Goal: Information Seeking & Learning: Understand process/instructions

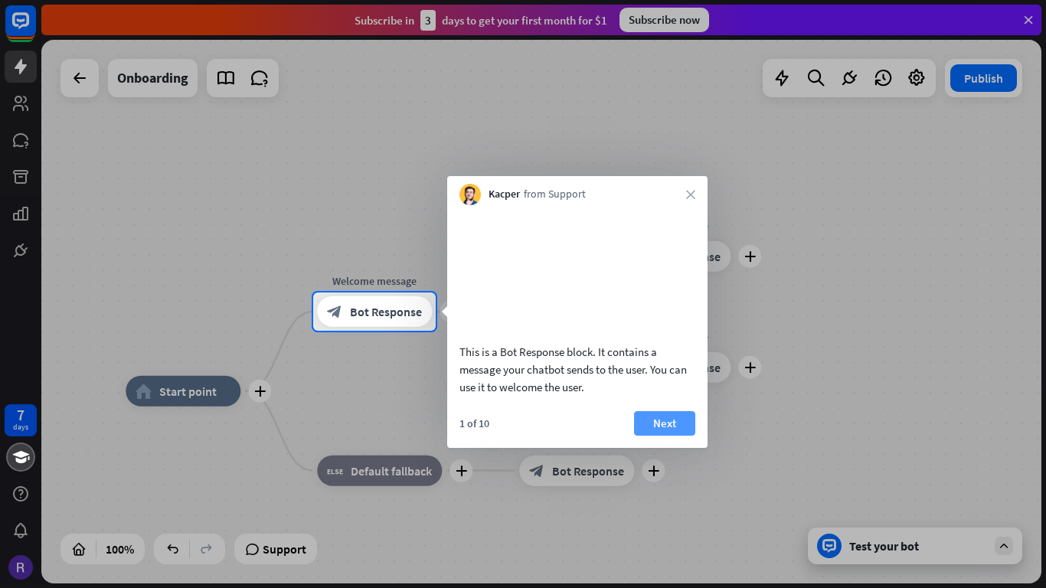
click at [672, 427] on button "Next" at bounding box center [664, 423] width 61 height 24
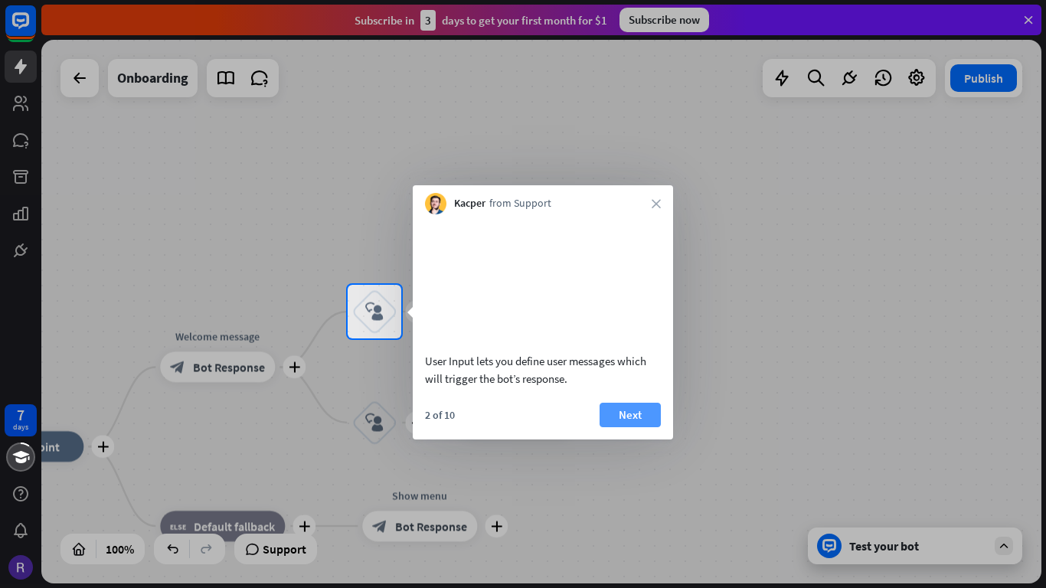
click at [645, 423] on button "Next" at bounding box center [629, 415] width 61 height 24
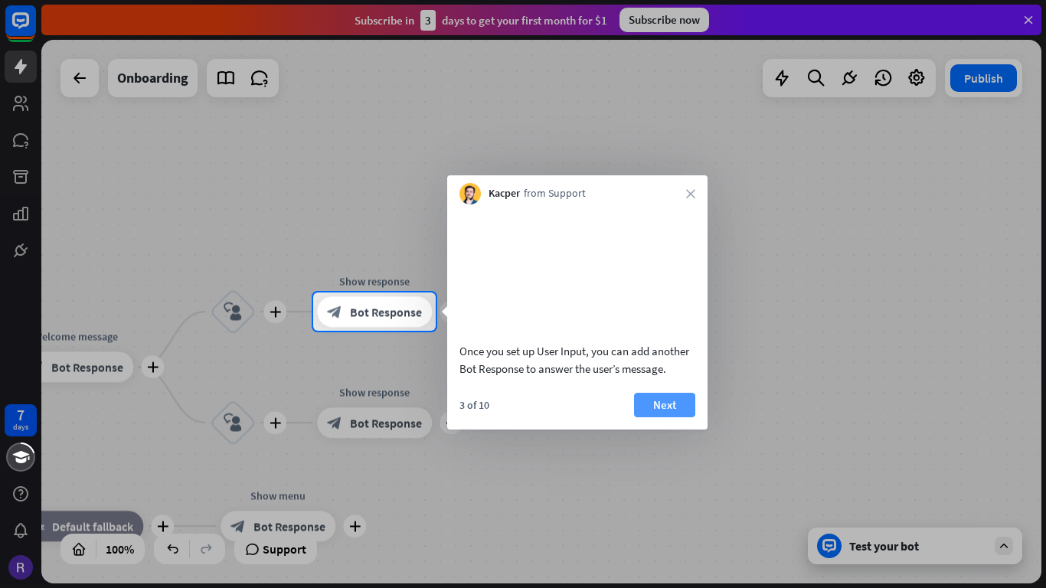
click at [638, 417] on button "Next" at bounding box center [664, 405] width 61 height 24
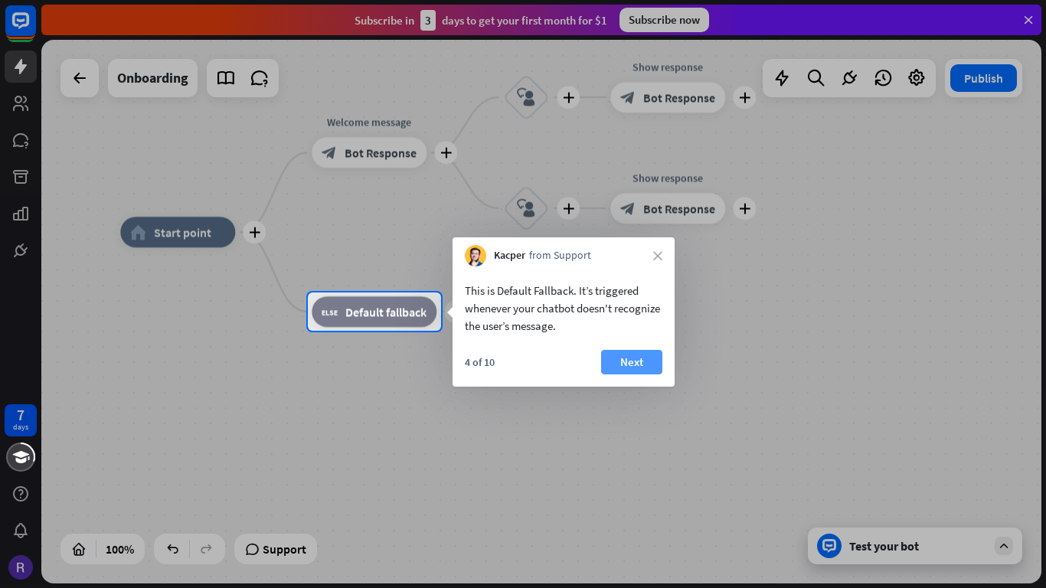
click at [623, 364] on button "Next" at bounding box center [631, 362] width 61 height 24
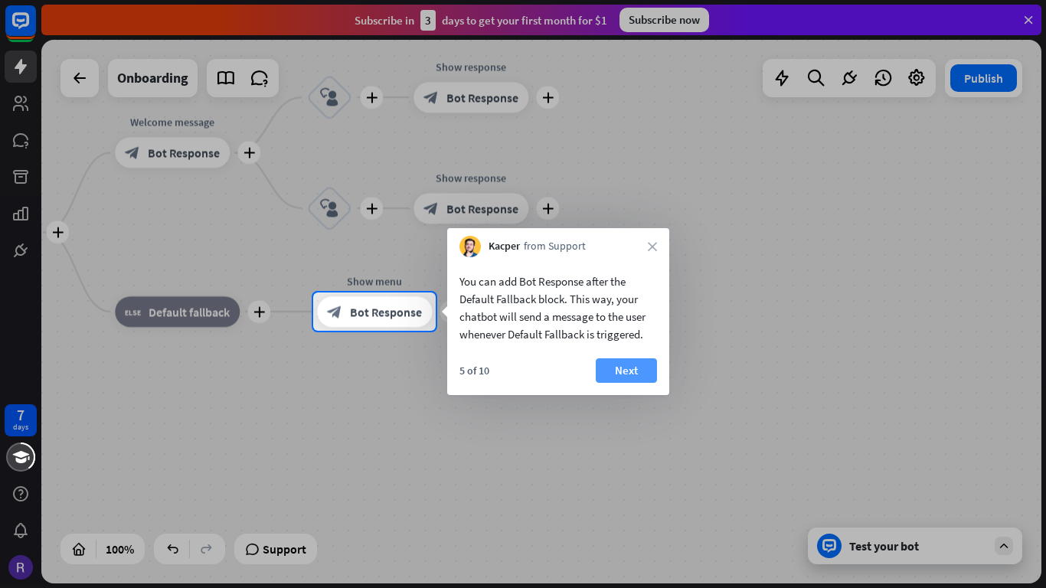
click at [625, 363] on button "Next" at bounding box center [626, 370] width 61 height 24
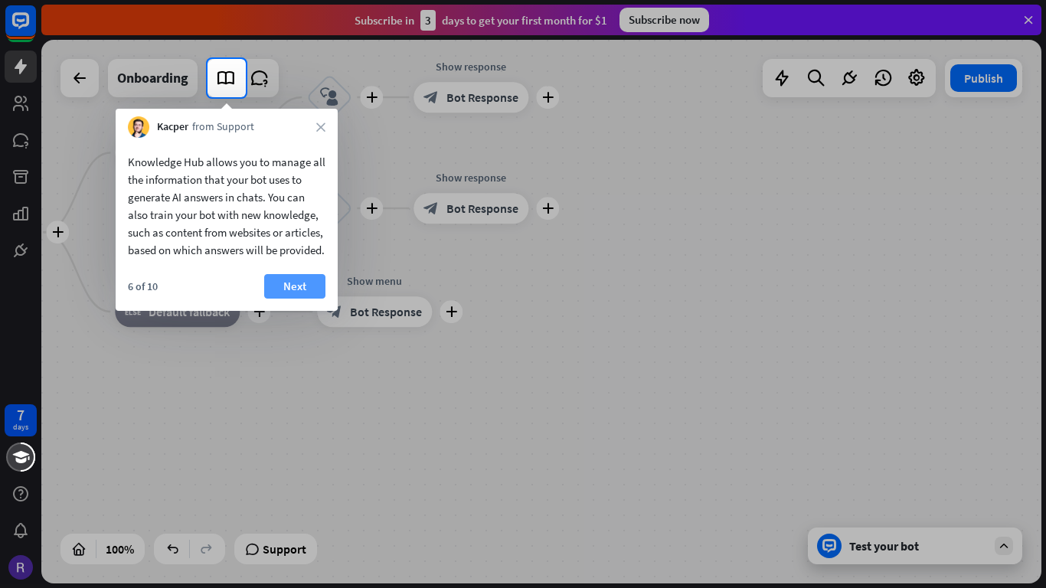
click at [310, 299] on button "Next" at bounding box center [294, 286] width 61 height 24
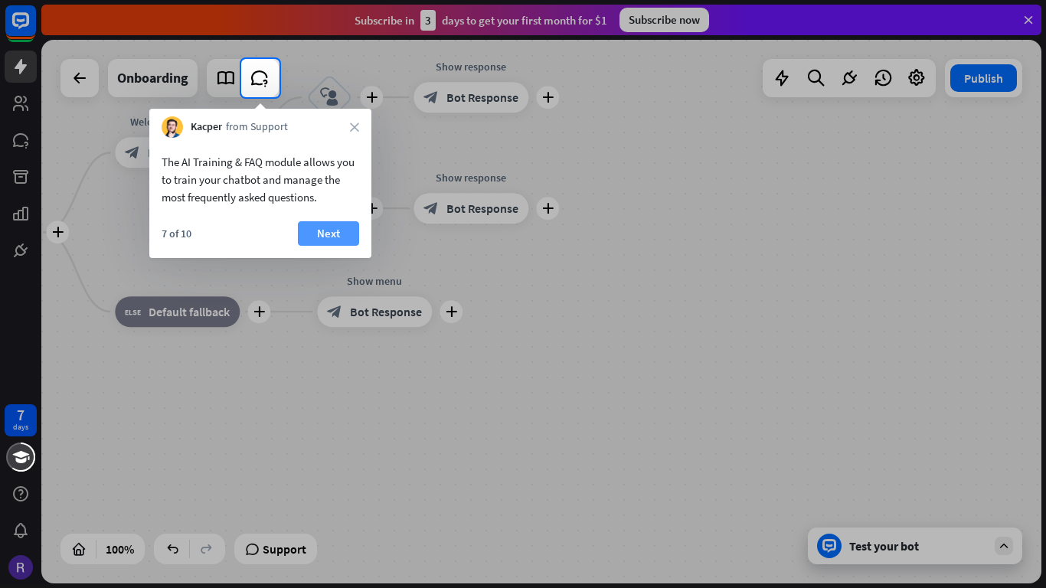
click at [327, 226] on button "Next" at bounding box center [328, 233] width 61 height 24
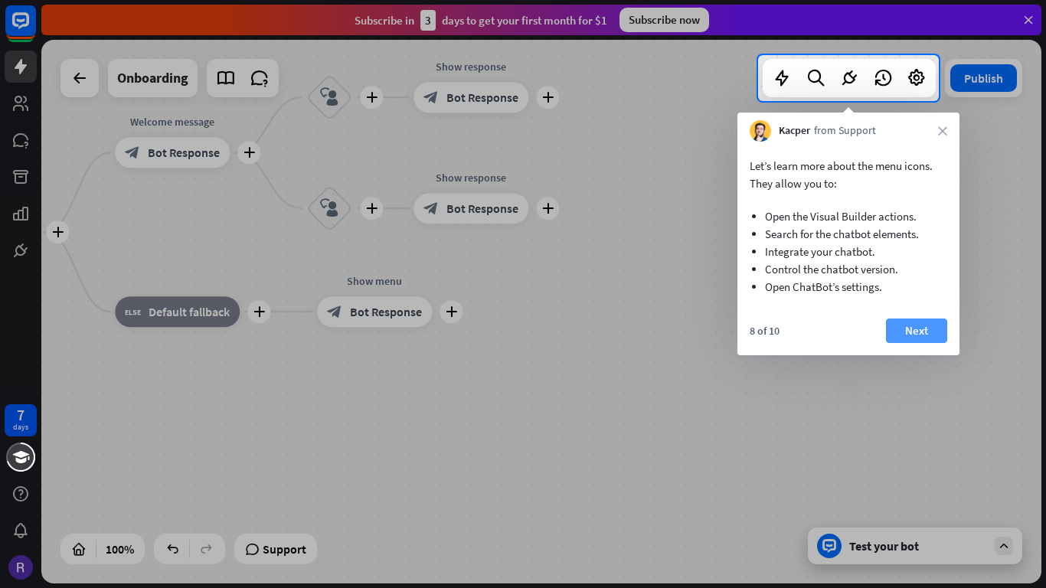
click at [905, 320] on button "Next" at bounding box center [916, 330] width 61 height 24
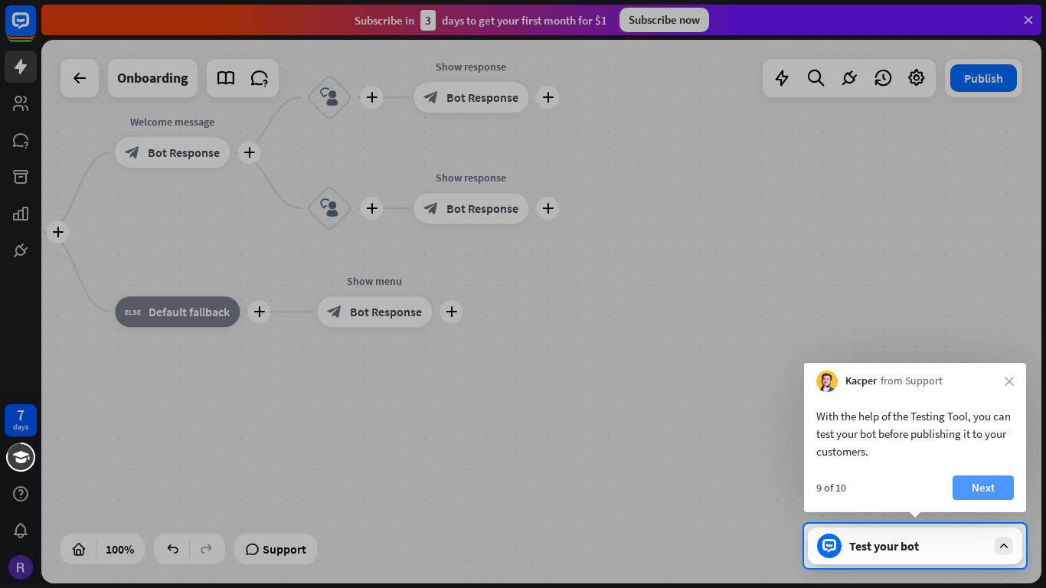
click at [997, 491] on button "Next" at bounding box center [982, 487] width 61 height 24
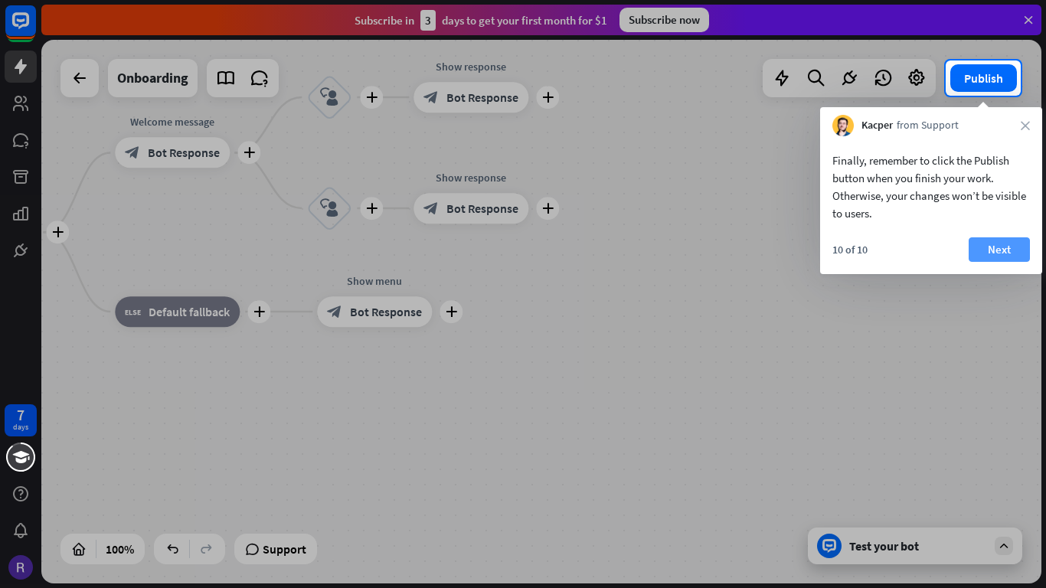
click at [1008, 237] on button "Next" at bounding box center [998, 249] width 61 height 24
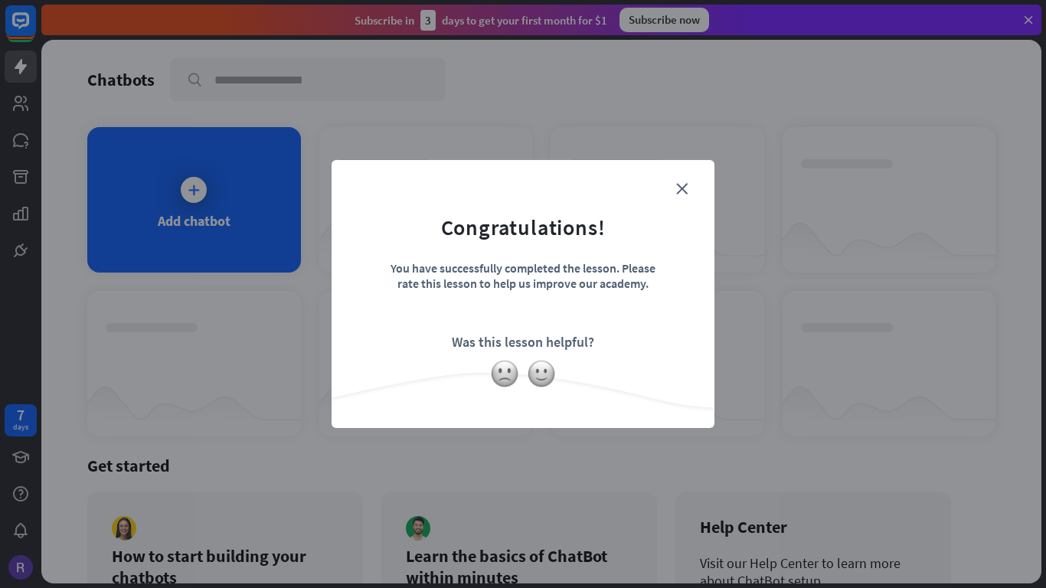
click at [547, 315] on form "Congratulations! You have successfully completed the lesson. Please rate this l…" at bounding box center [523, 270] width 344 height 183
click at [678, 188] on icon "close" at bounding box center [681, 188] width 11 height 11
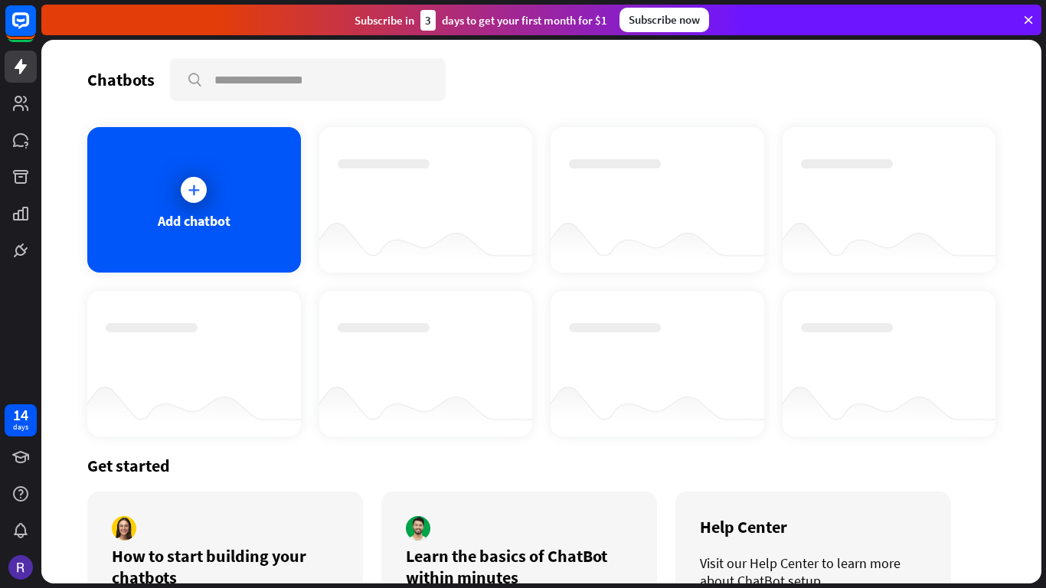
click at [175, 209] on div "Add chatbot" at bounding box center [194, 199] width 214 height 145
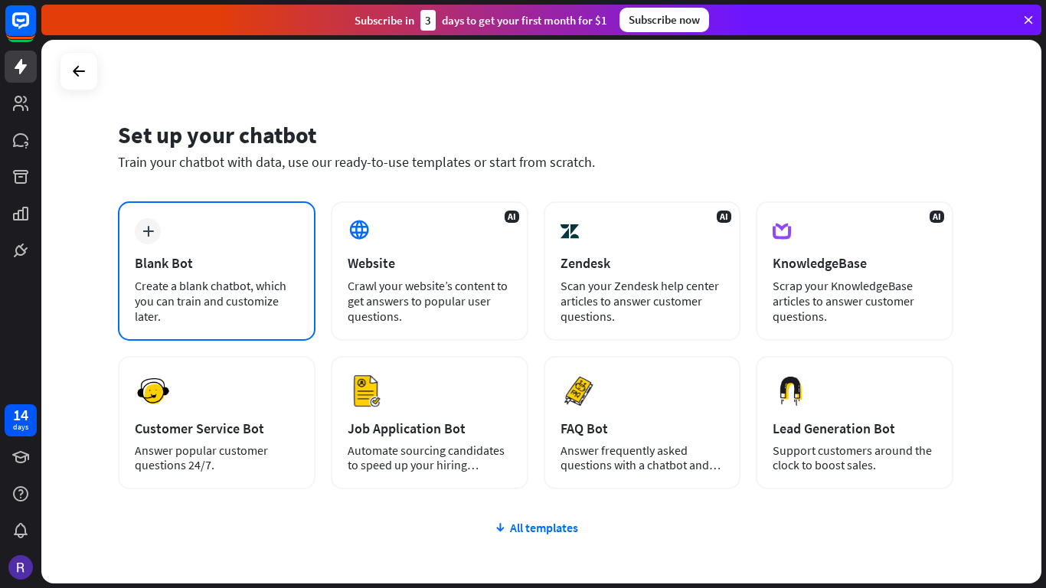
click at [174, 273] on div "plus Blank Bot Create a blank chatbot, which you can train and customize later." at bounding box center [216, 270] width 197 height 139
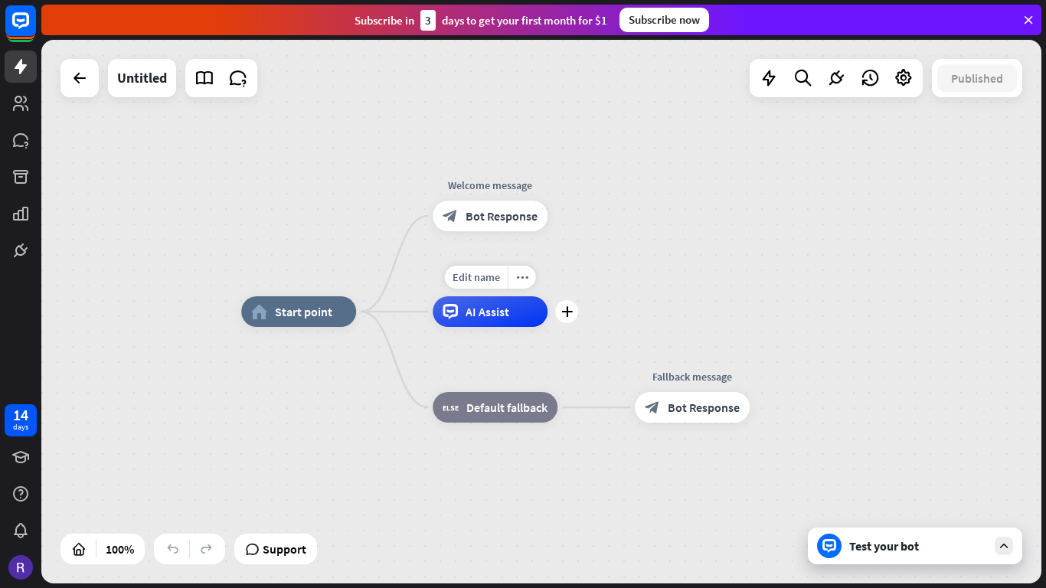
click at [500, 315] on span "AI Assist" at bounding box center [487, 311] width 44 height 15
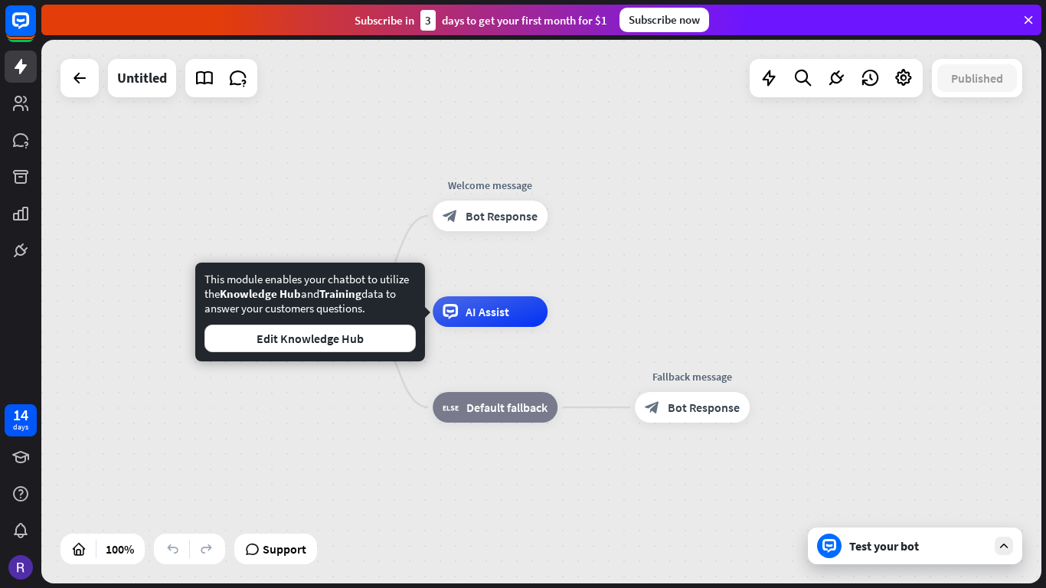
click at [750, 515] on div "home_2 Start point Welcome message block_bot_response Bot Response AI Assist bl…" at bounding box center [741, 583] width 1000 height 543
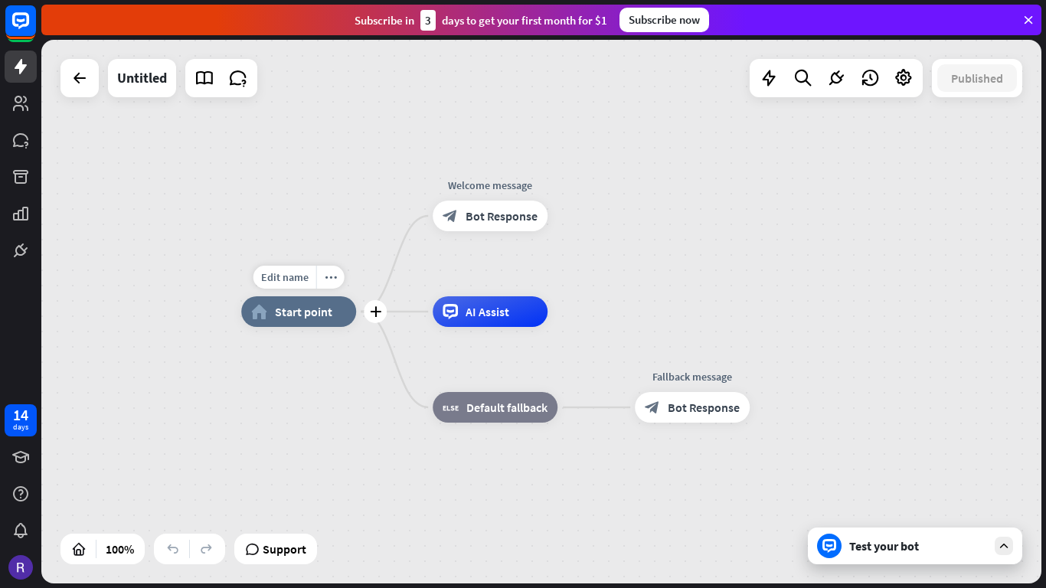
click at [295, 325] on div "home_2 Start point" at bounding box center [298, 311] width 115 height 31
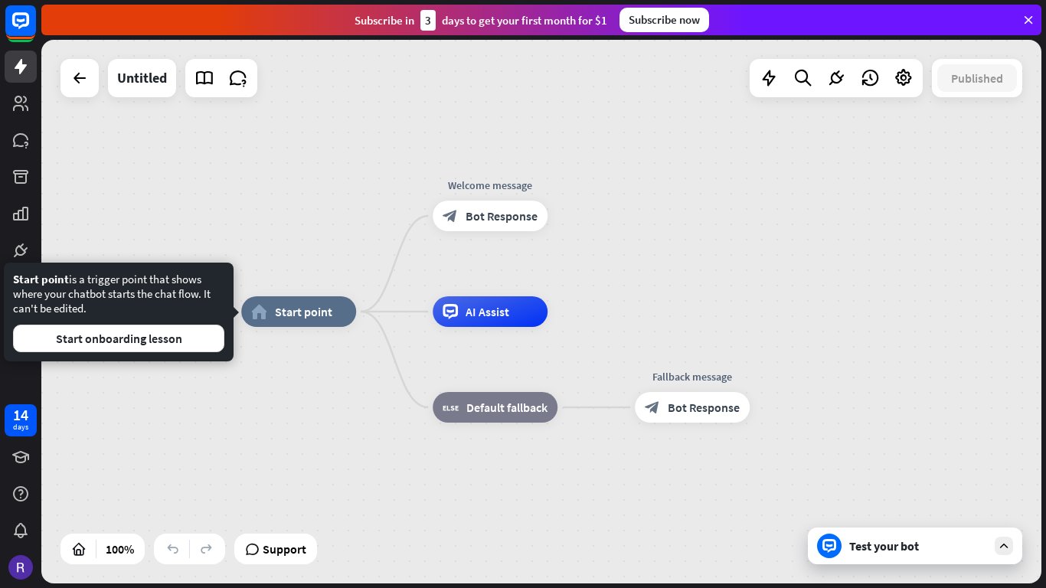
click at [201, 352] on div "Start point is a trigger point that shows where your chatbot starts the chat fl…" at bounding box center [119, 312] width 230 height 99
click at [194, 346] on button "Start onboarding lesson" at bounding box center [118, 339] width 211 height 28
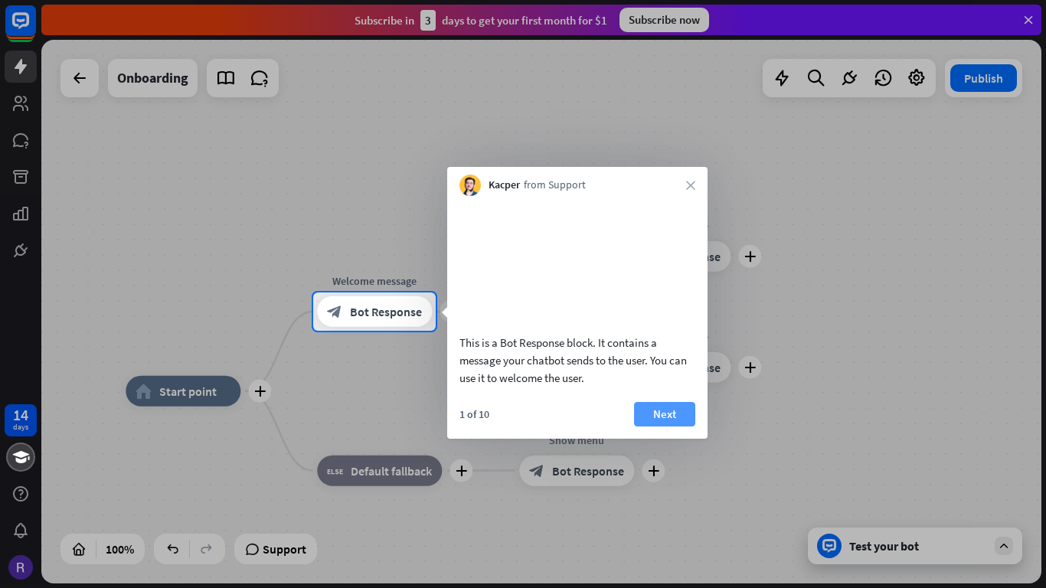
click at [661, 426] on button "Next" at bounding box center [664, 414] width 61 height 24
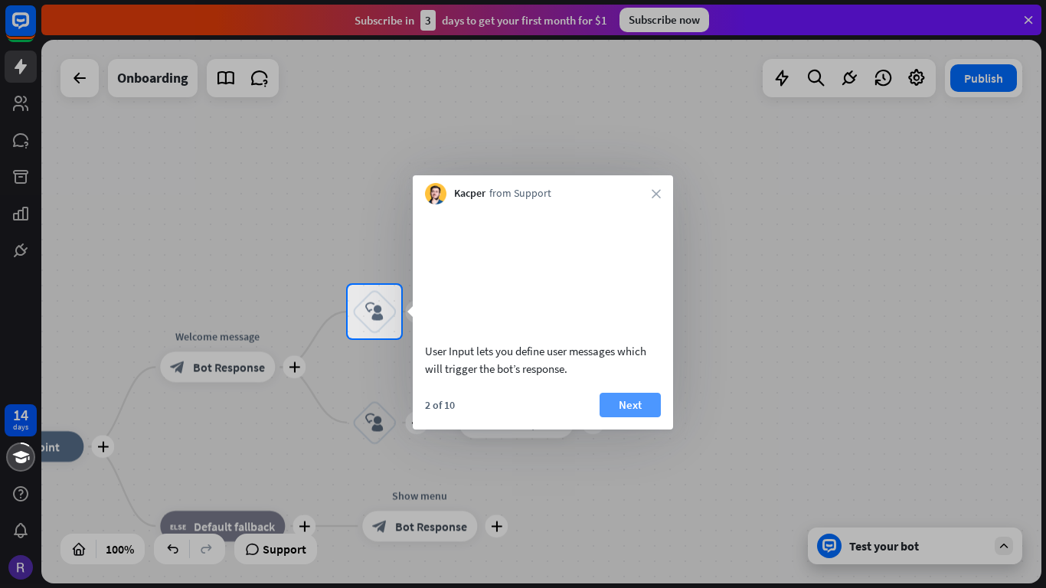
click at [635, 417] on button "Next" at bounding box center [629, 405] width 61 height 24
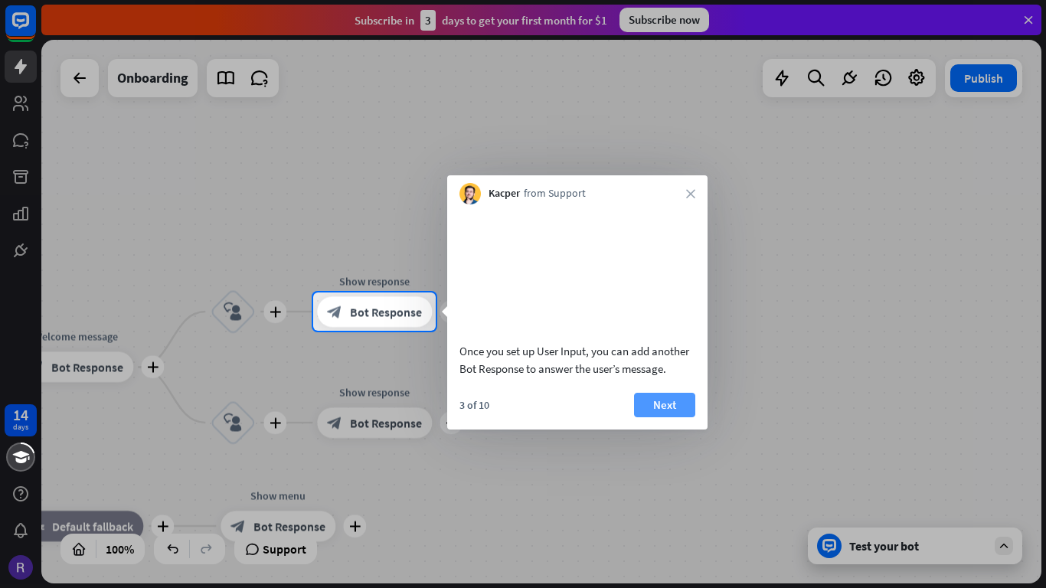
click at [636, 417] on button "Next" at bounding box center [664, 405] width 61 height 24
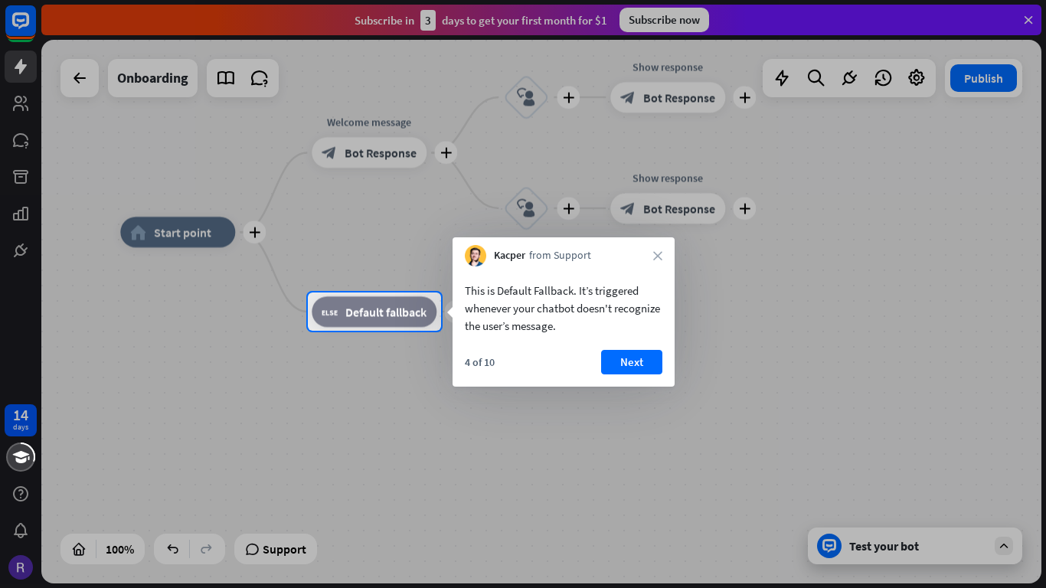
click at [631, 339] on div "This is Default Fallback. It’s triggered whenever your chatbot doesn't recogniz…" at bounding box center [563, 304] width 222 height 76
click at [631, 345] on div "This is Default Fallback. It’s triggered whenever your chatbot doesn't recogniz…" at bounding box center [563, 326] width 222 height 120
click at [631, 355] on button "Next" at bounding box center [631, 362] width 61 height 24
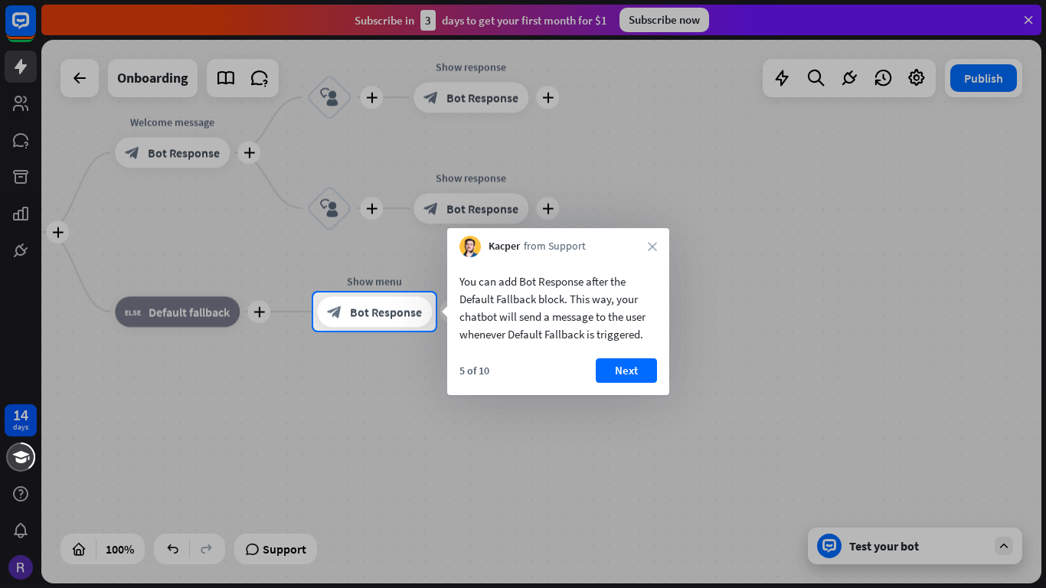
click at [631, 355] on div "You can add Bot Response after the Default Fallback block. This way, your chatb…" at bounding box center [558, 326] width 222 height 138
click at [643, 370] on button "Next" at bounding box center [626, 370] width 61 height 24
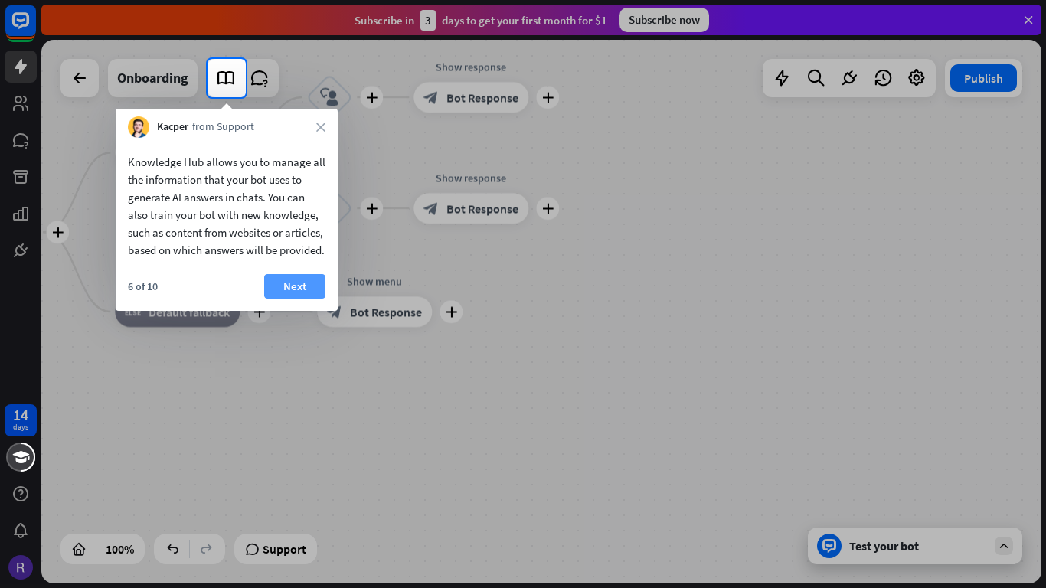
click at [284, 299] on button "Next" at bounding box center [294, 286] width 61 height 24
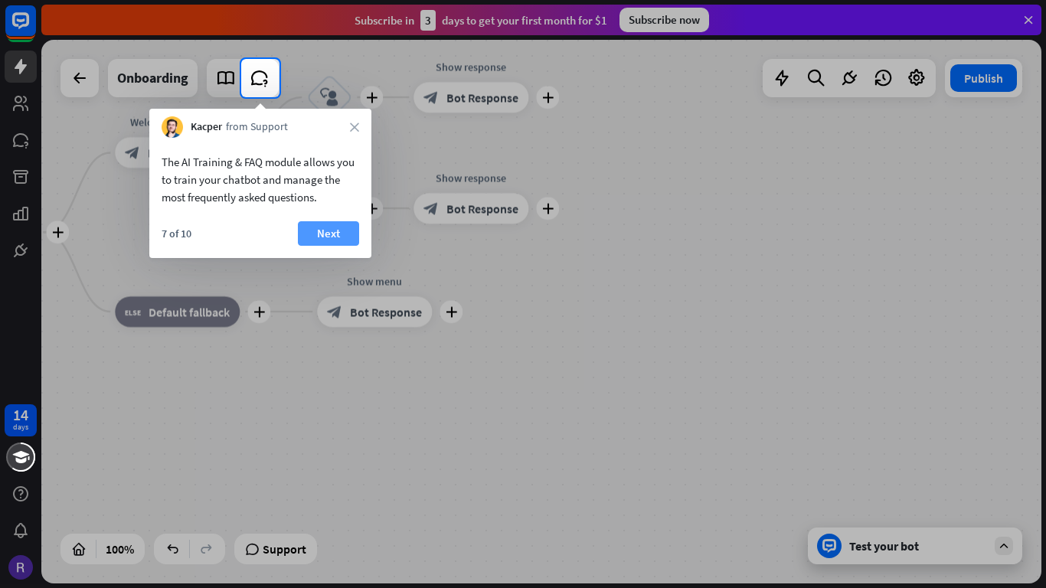
click at [338, 232] on button "Next" at bounding box center [328, 233] width 61 height 24
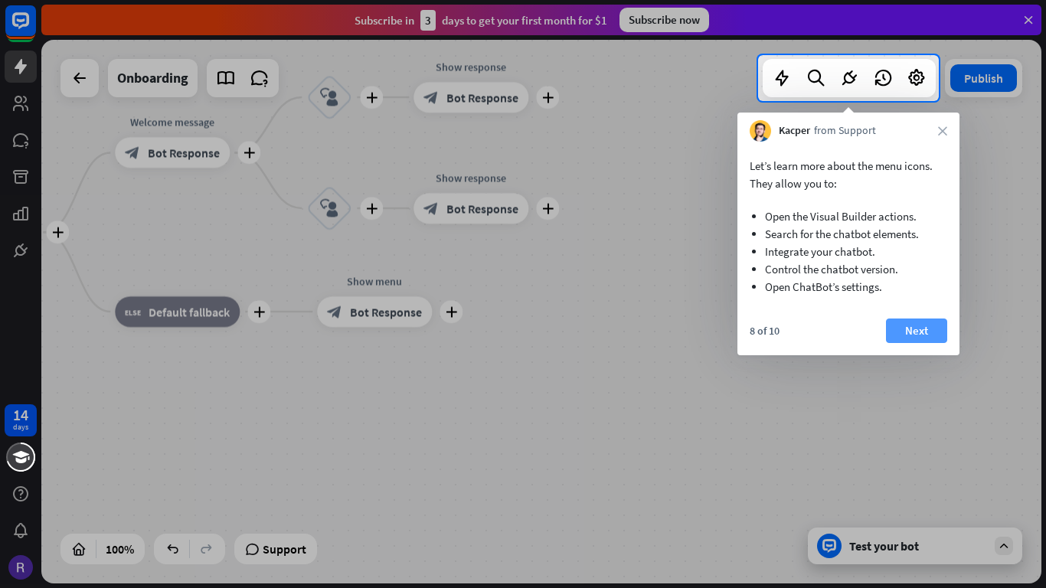
click at [912, 328] on button "Next" at bounding box center [916, 330] width 61 height 24
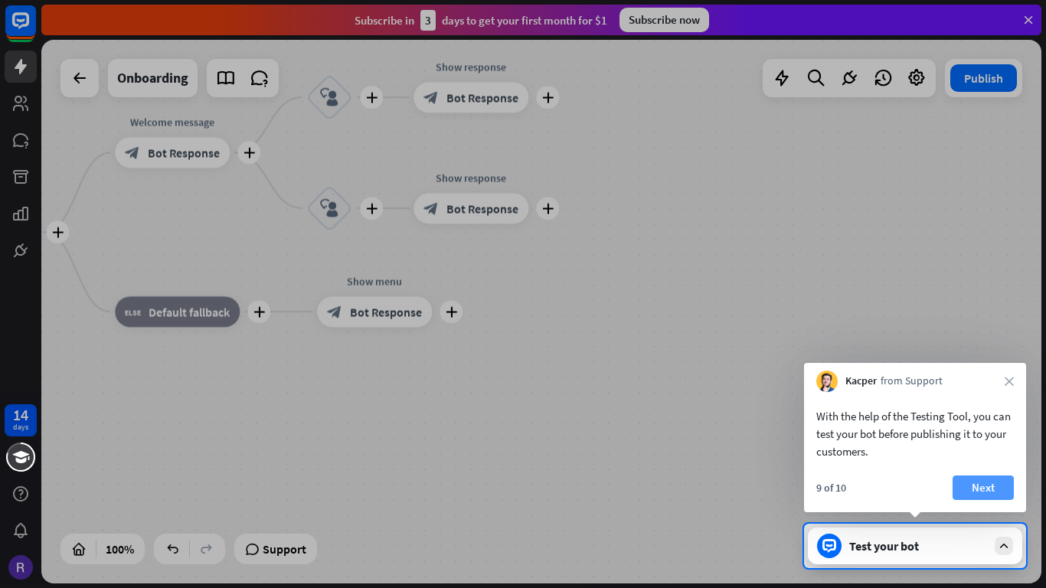
click at [994, 486] on button "Next" at bounding box center [982, 487] width 61 height 24
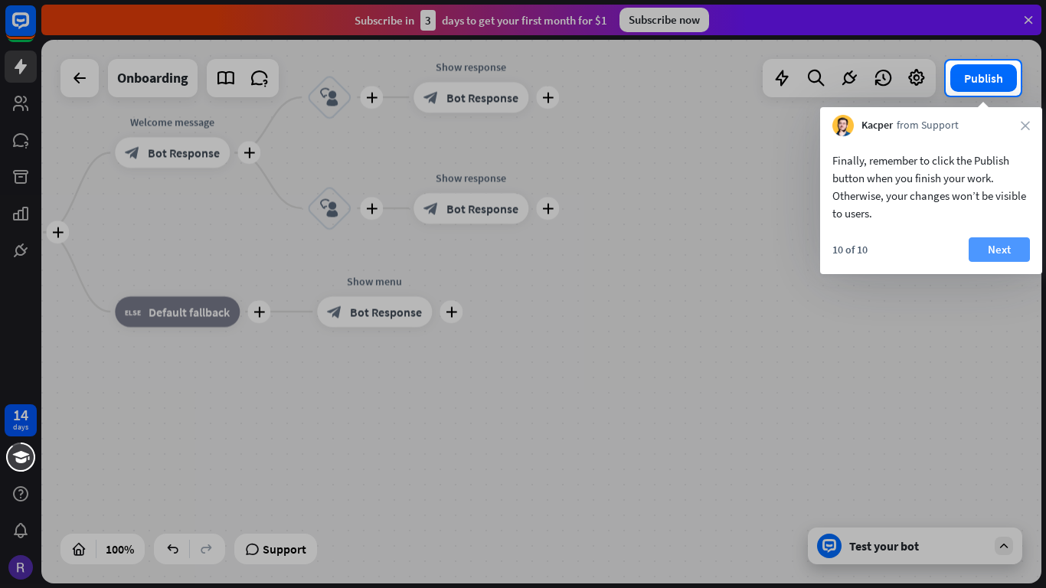
click at [1009, 249] on button "Next" at bounding box center [998, 249] width 61 height 24
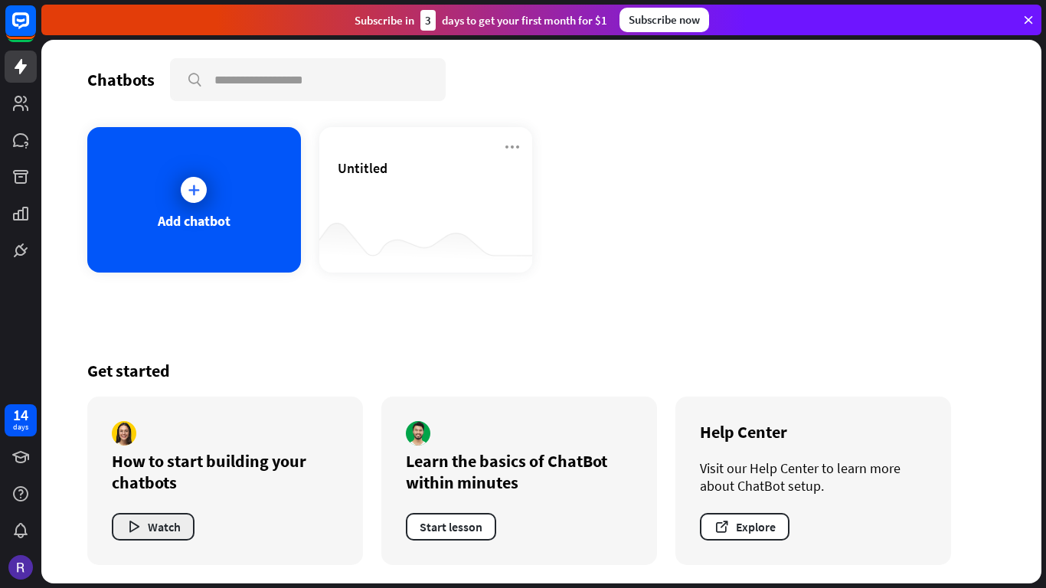
click at [149, 530] on button "Watch" at bounding box center [153, 527] width 83 height 28
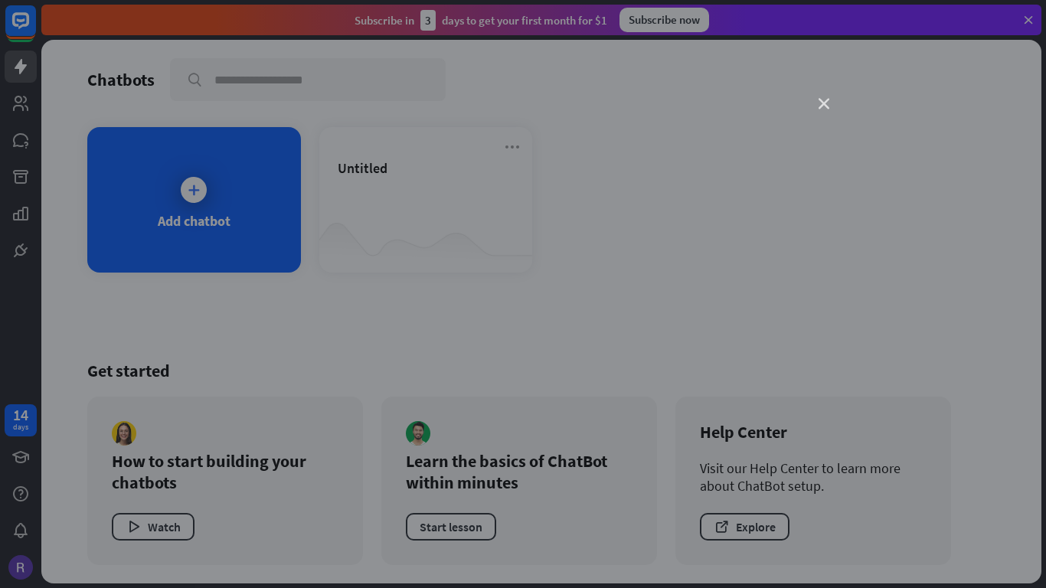
click at [827, 102] on icon "close" at bounding box center [823, 104] width 11 height 11
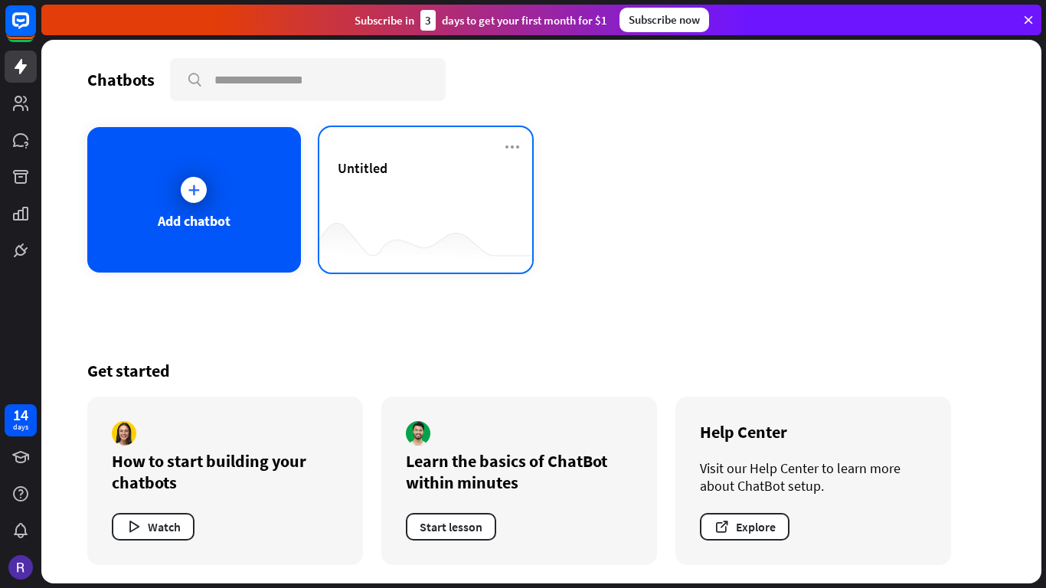
click at [487, 165] on div "Untitled" at bounding box center [426, 168] width 177 height 18
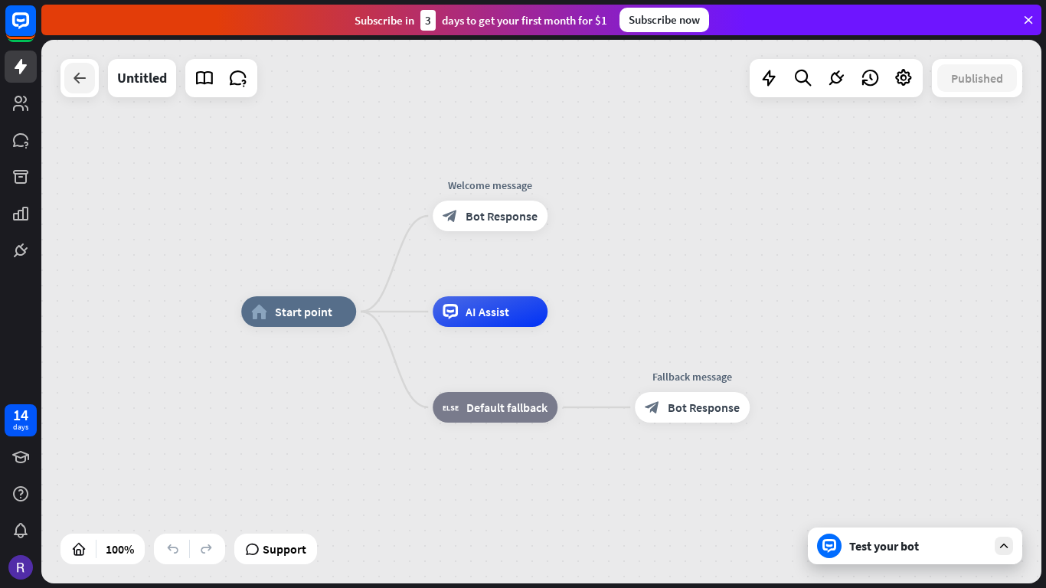
click at [90, 73] on div at bounding box center [79, 78] width 31 height 31
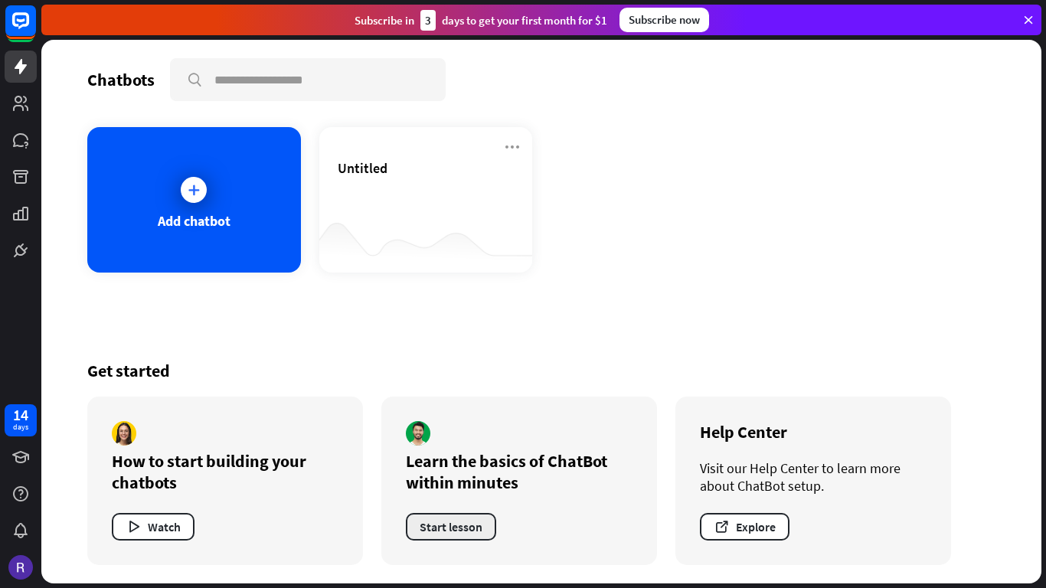
click at [447, 530] on button "Start lesson" at bounding box center [451, 527] width 90 height 28
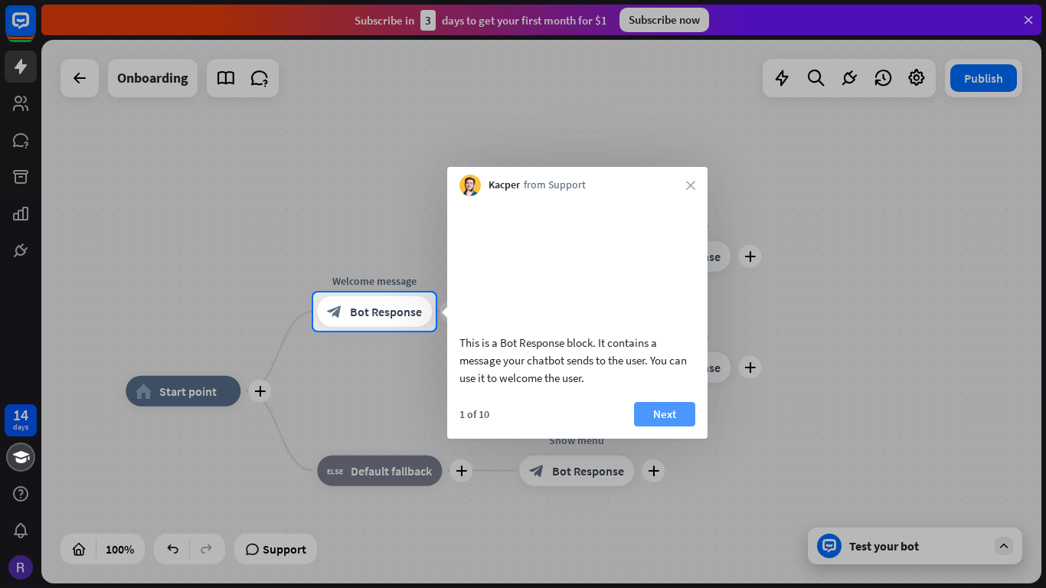
click at [674, 426] on button "Next" at bounding box center [664, 414] width 61 height 24
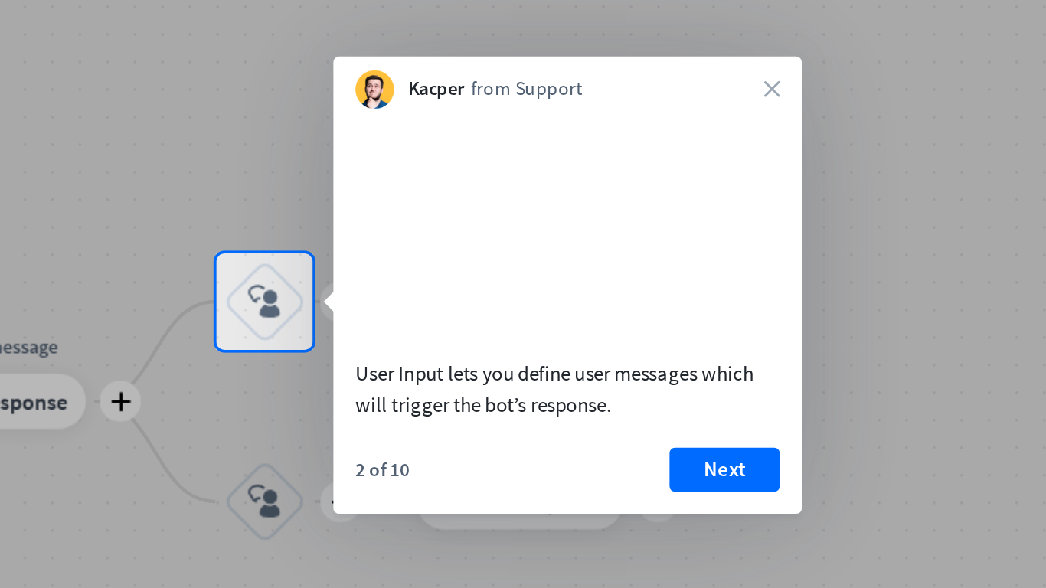
scroll to position [143, 227]
click at [651, 417] on button "Next" at bounding box center [629, 405] width 61 height 24
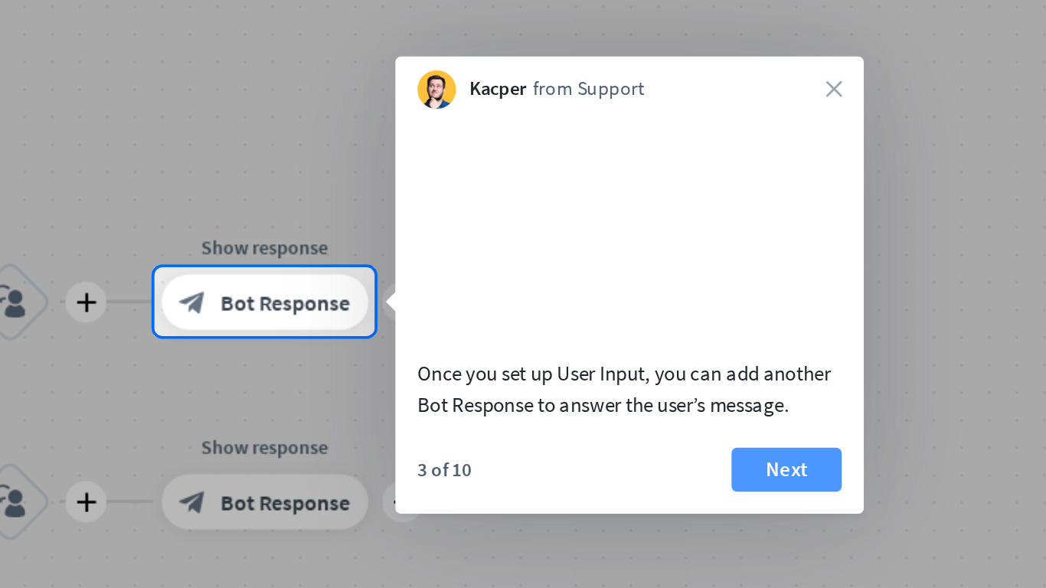
click at [659, 417] on button "Next" at bounding box center [664, 405] width 61 height 24
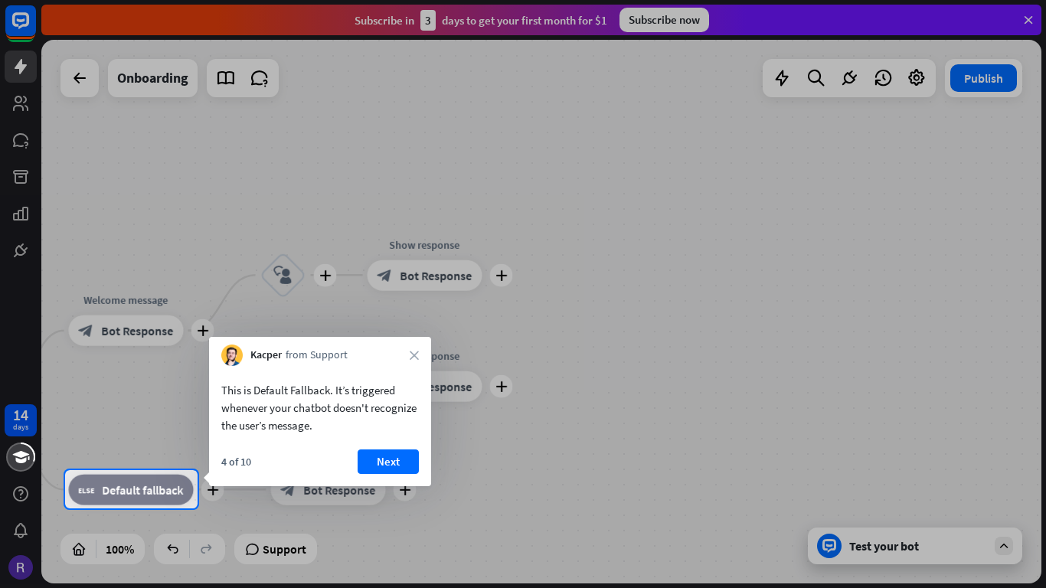
scroll to position [0, 0]
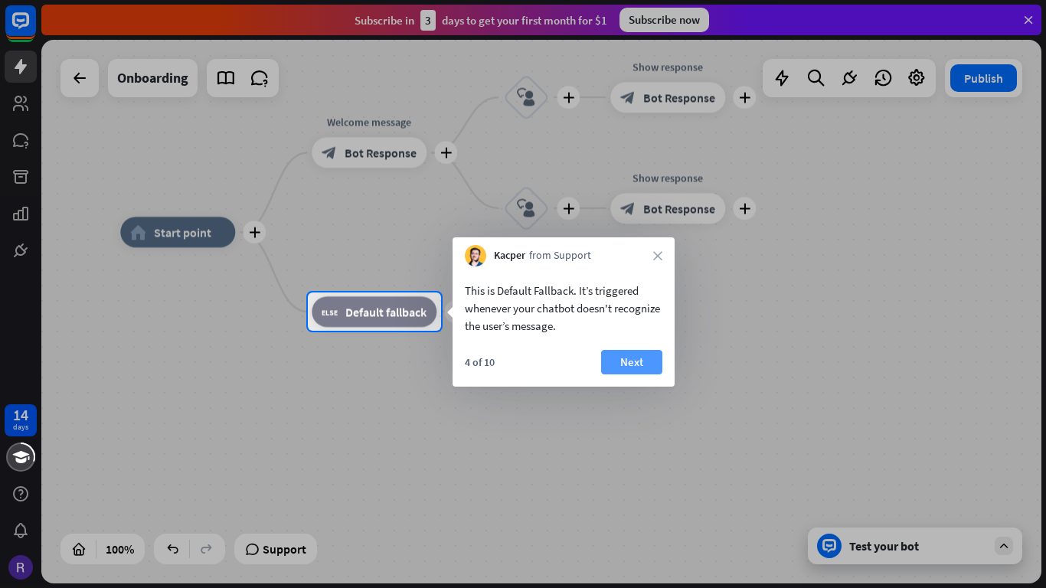
click at [642, 371] on button "Next" at bounding box center [631, 362] width 61 height 24
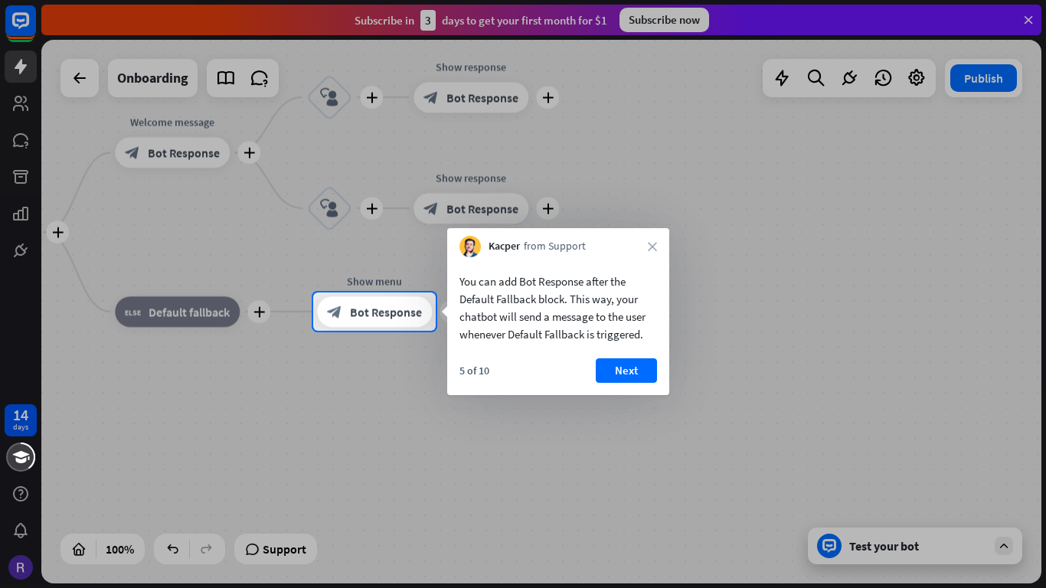
click at [624, 392] on div "5 of 10 Next" at bounding box center [558, 376] width 222 height 37
click at [634, 370] on button "Next" at bounding box center [626, 370] width 61 height 24
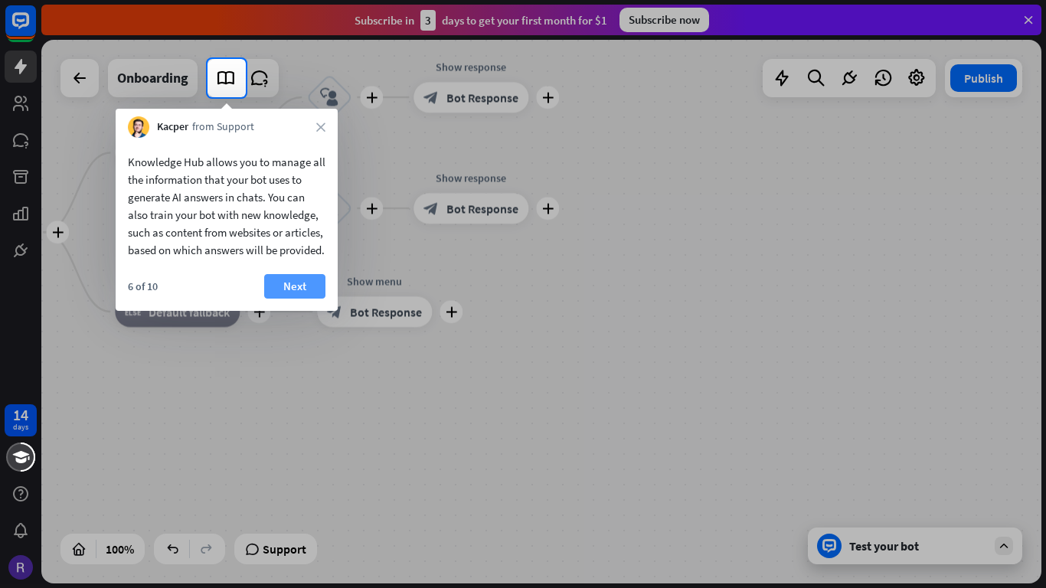
click at [292, 299] on button "Next" at bounding box center [294, 286] width 61 height 24
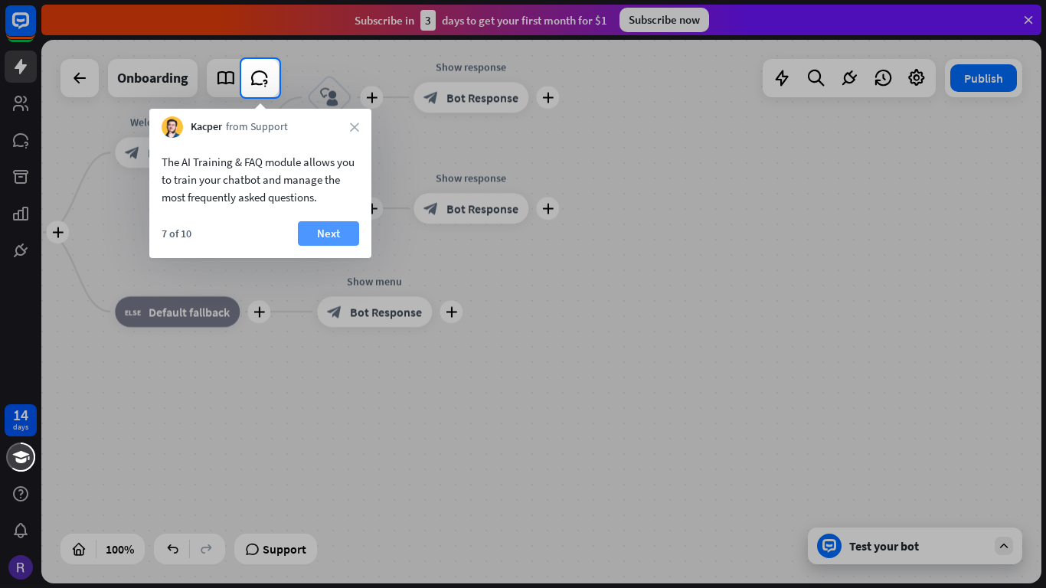
click at [325, 233] on button "Next" at bounding box center [328, 233] width 61 height 24
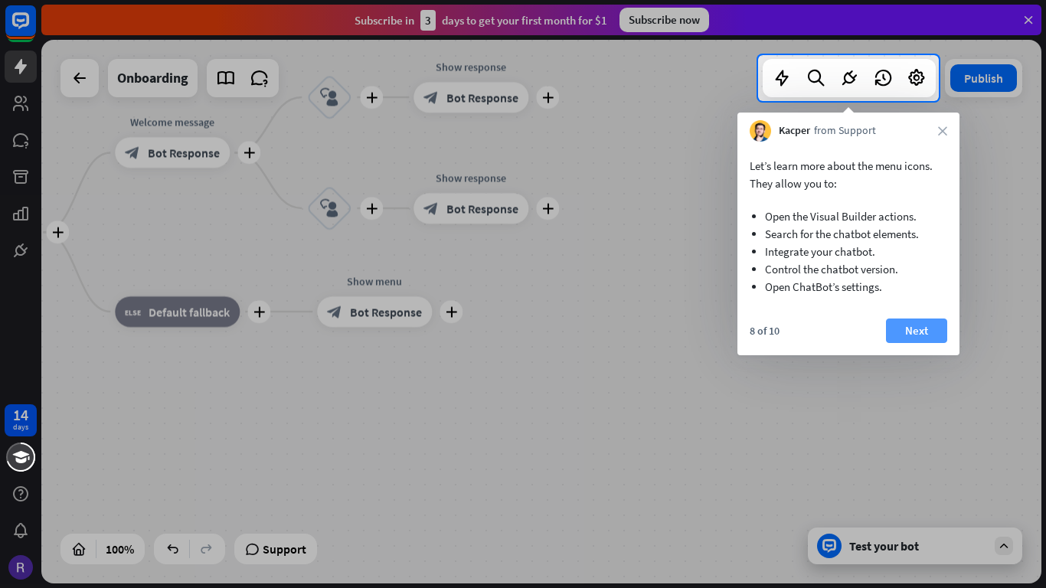
click at [926, 326] on button "Next" at bounding box center [916, 330] width 61 height 24
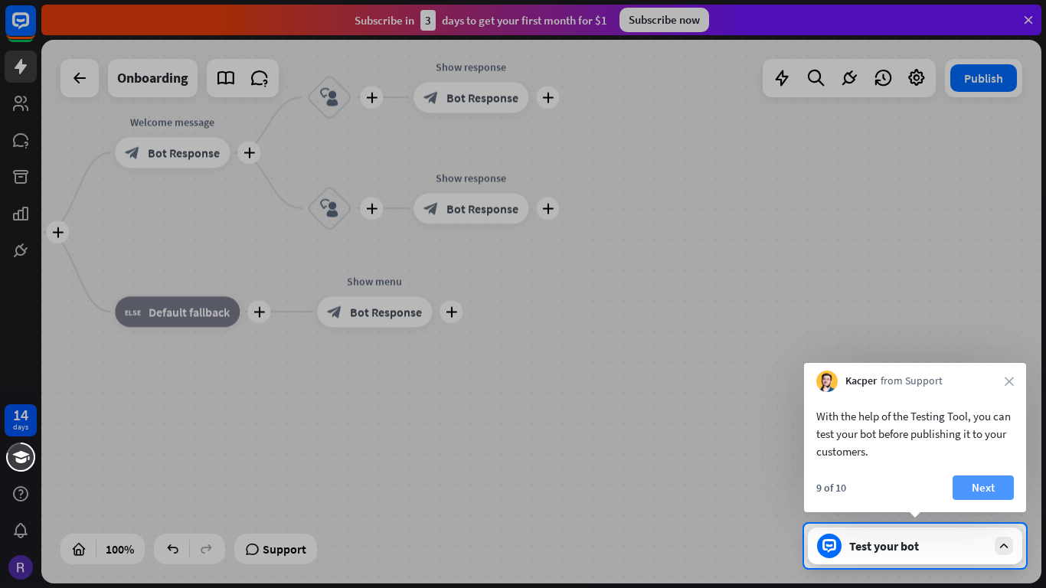
click at [985, 491] on button "Next" at bounding box center [982, 487] width 61 height 24
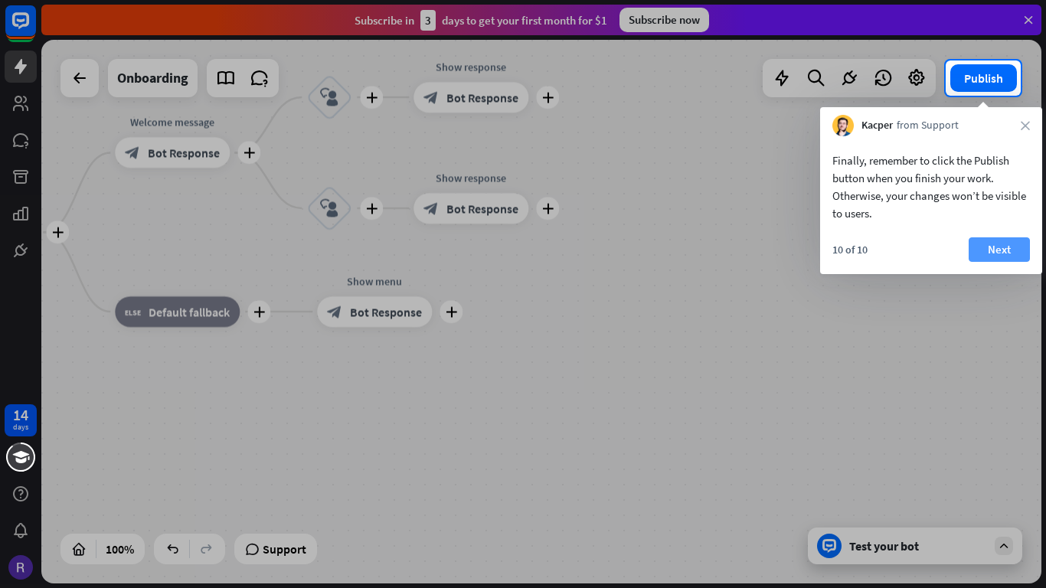
click at [1009, 254] on button "Next" at bounding box center [998, 249] width 61 height 24
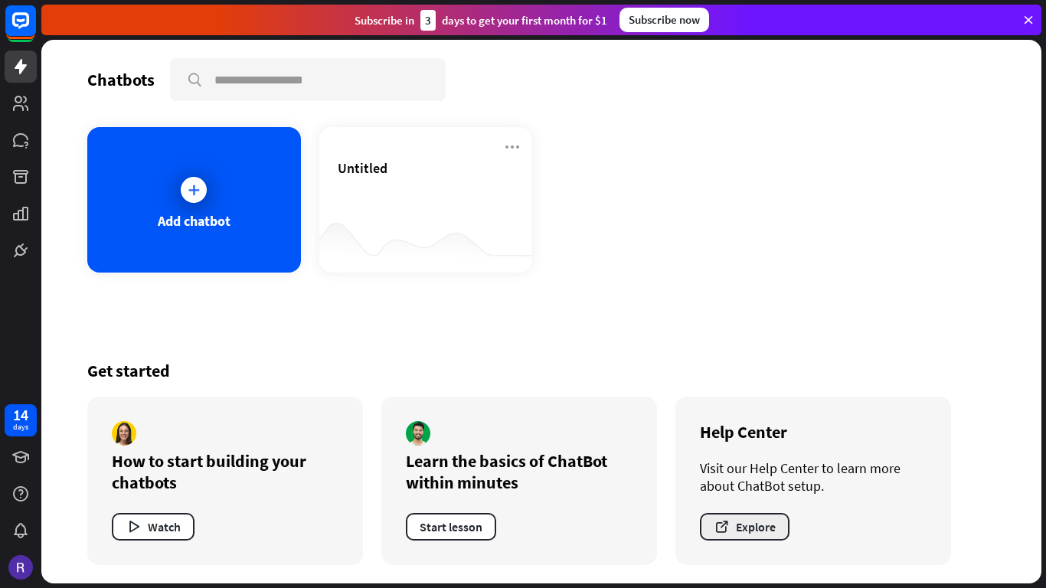
click at [772, 529] on button "Explore" at bounding box center [745, 527] width 90 height 28
